Goal: Task Accomplishment & Management: Manage account settings

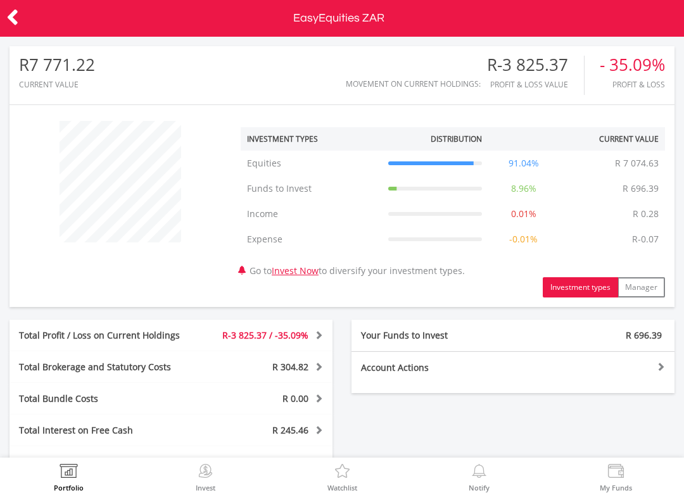
click at [12, 12] on icon at bounding box center [12, 17] width 13 height 25
click at [17, 10] on icon at bounding box center [12, 17] width 13 height 25
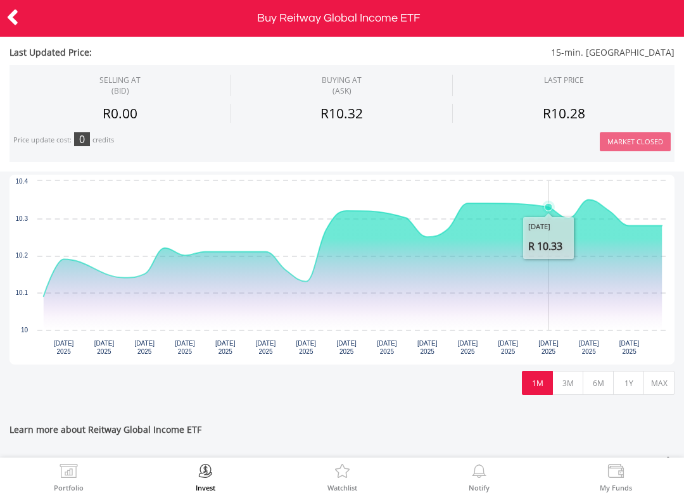
scroll to position [277, 0]
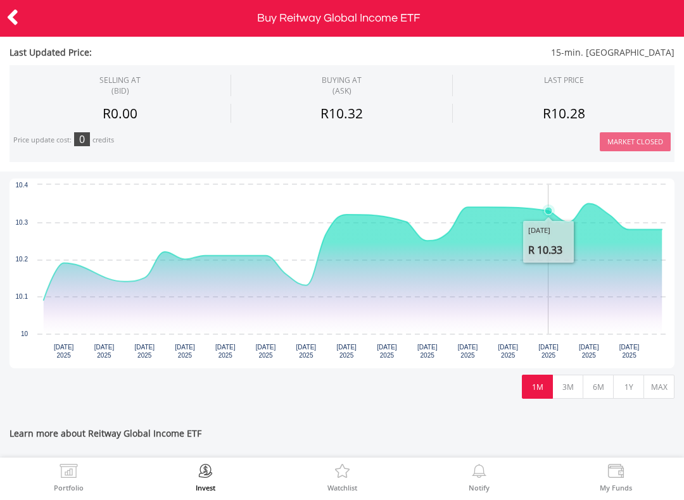
click at [660, 378] on button "MAX" at bounding box center [658, 387] width 31 height 24
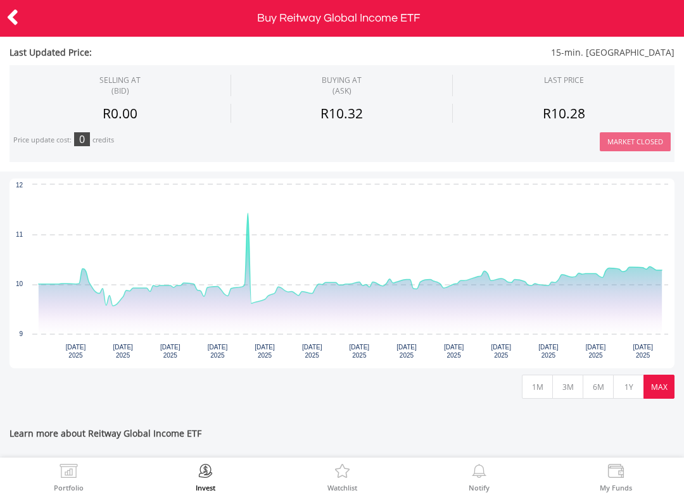
click at [249, 211] on icon "Wednesday, 21 May 2025, 11.43." at bounding box center [247, 213] width 5 height 5
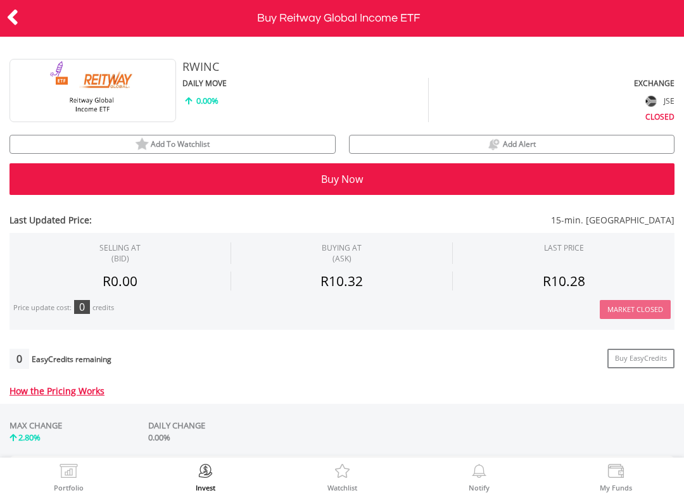
scroll to position [0, 0]
click at [174, 148] on span "Add To Watchlist" at bounding box center [180, 144] width 59 height 11
click at [17, 20] on icon at bounding box center [12, 17] width 13 height 25
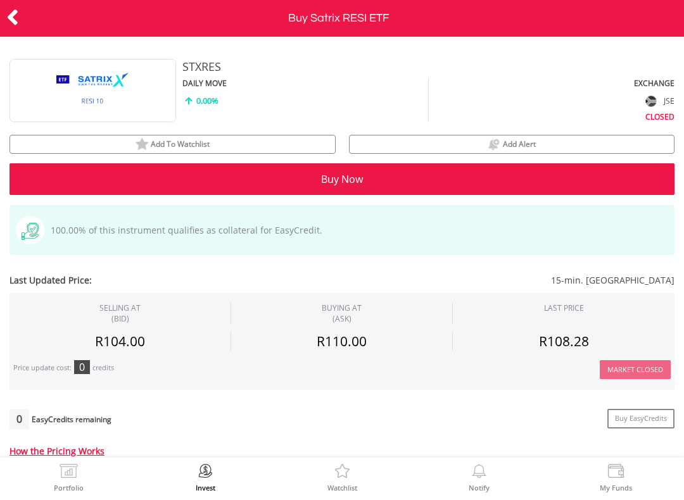
click at [202, 148] on span "Add To Watchlist" at bounding box center [180, 144] width 59 height 11
click at [512, 144] on span "Add Alert" at bounding box center [519, 144] width 33 height 11
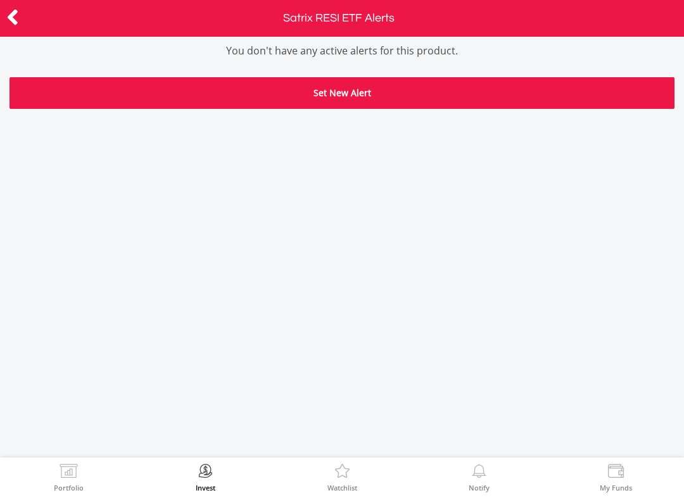
click at [360, 88] on button "Set New Alert" at bounding box center [341, 93] width 665 height 32
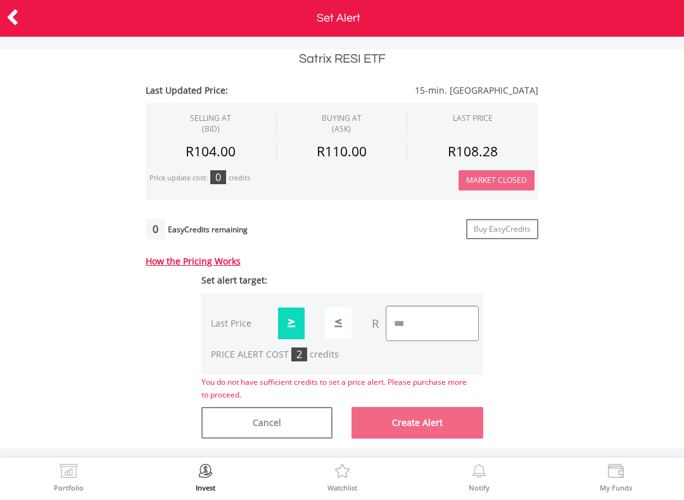
click at [7, 27] on icon at bounding box center [12, 17] width 13 height 25
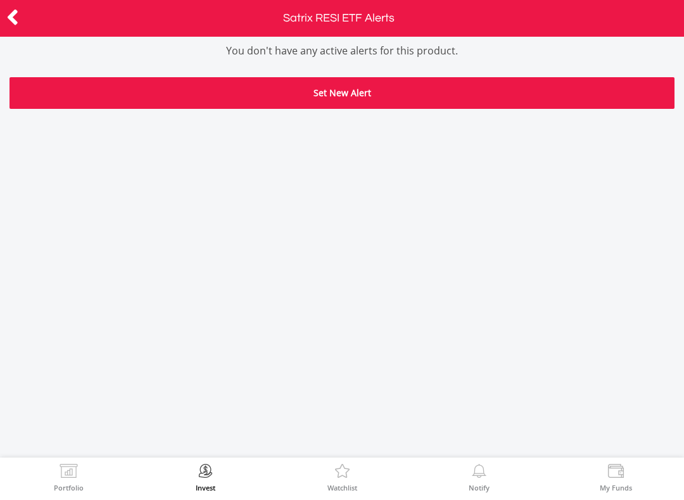
click at [15, 17] on icon at bounding box center [12, 17] width 13 height 25
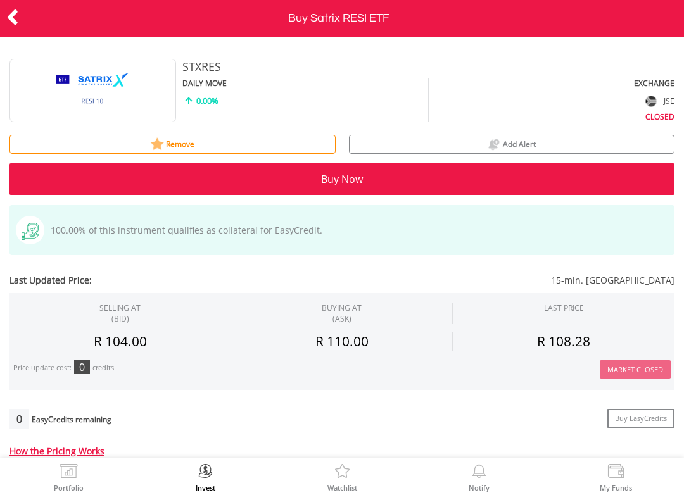
click at [13, 24] on icon at bounding box center [12, 17] width 13 height 25
